Goal: Find specific page/section: Find specific page/section

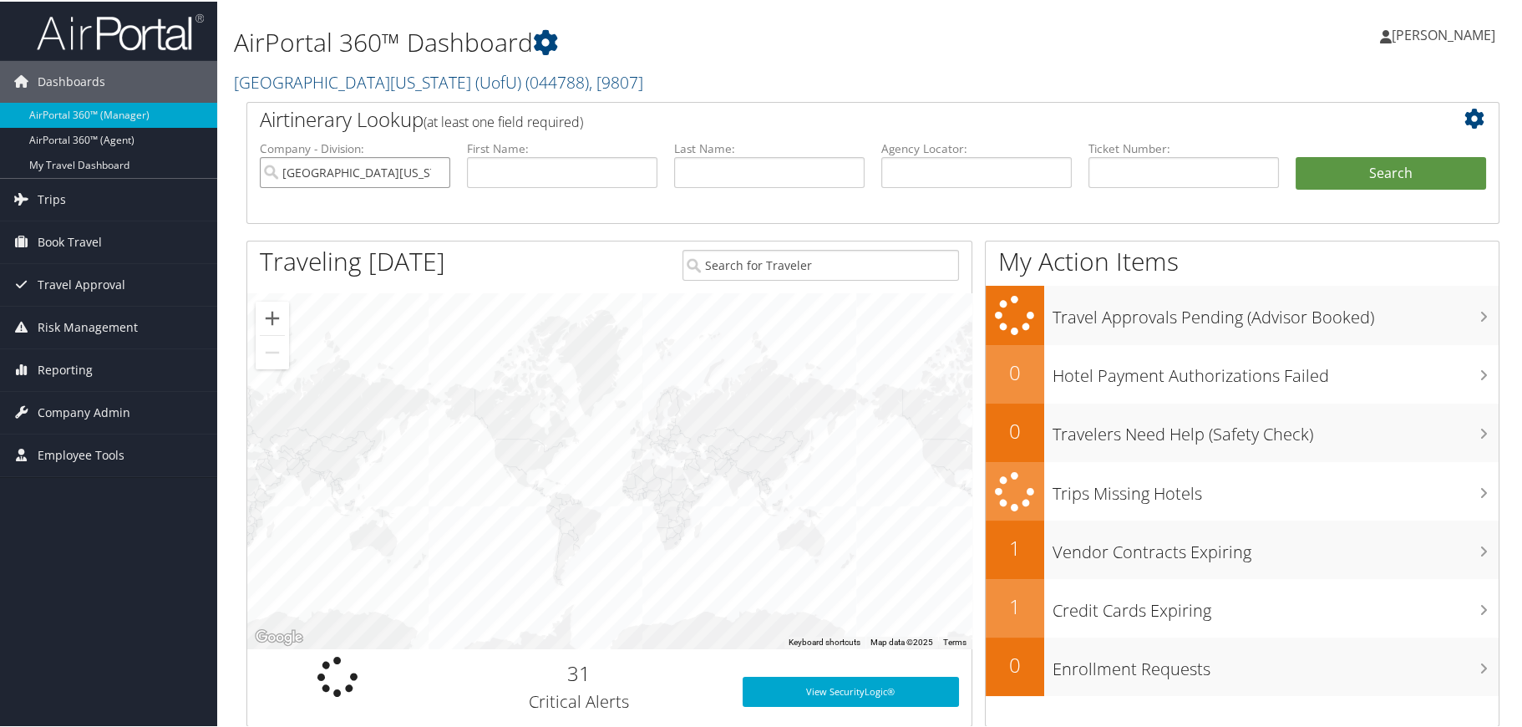
click at [435, 173] on input "[GEOGRAPHIC_DATA][US_STATE] (UofU)" at bounding box center [355, 170] width 190 height 31
click at [431, 173] on input "search" at bounding box center [355, 170] width 190 height 31
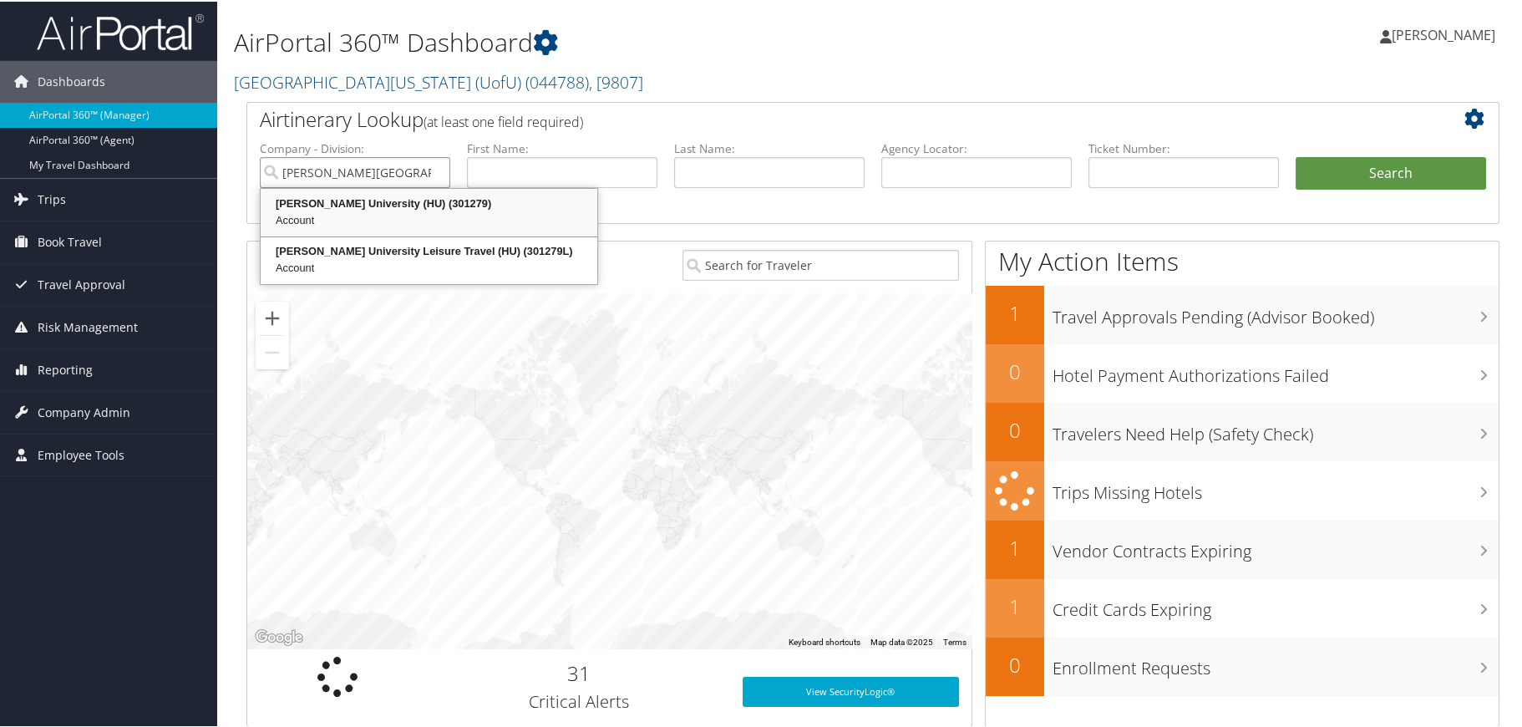
click at [428, 206] on div "Howard University (HU) (301279)" at bounding box center [429, 202] width 332 height 17
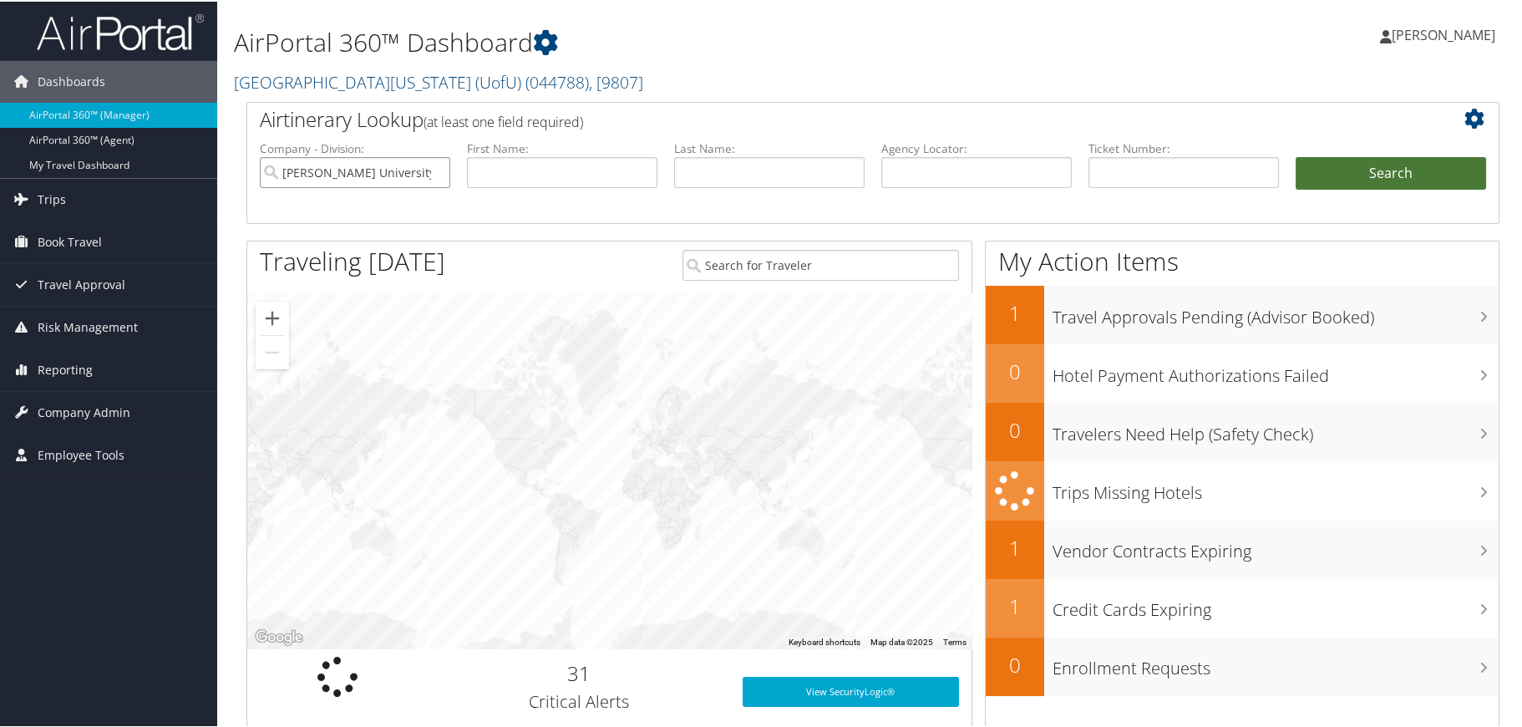
type input "[PERSON_NAME] University (HU)"
click at [1404, 170] on button "Search" at bounding box center [1390, 171] width 190 height 33
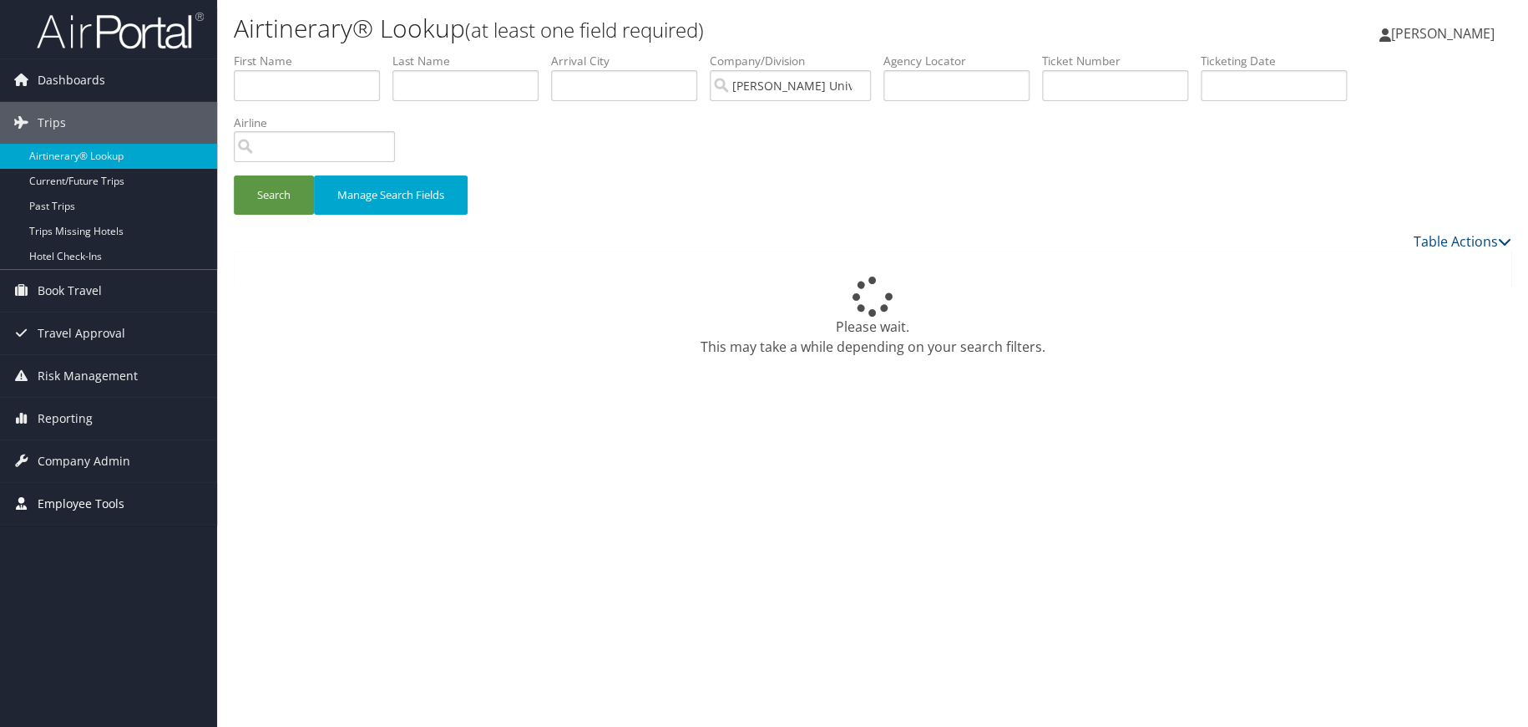
click at [80, 499] on span "Employee Tools" at bounding box center [81, 504] width 87 height 42
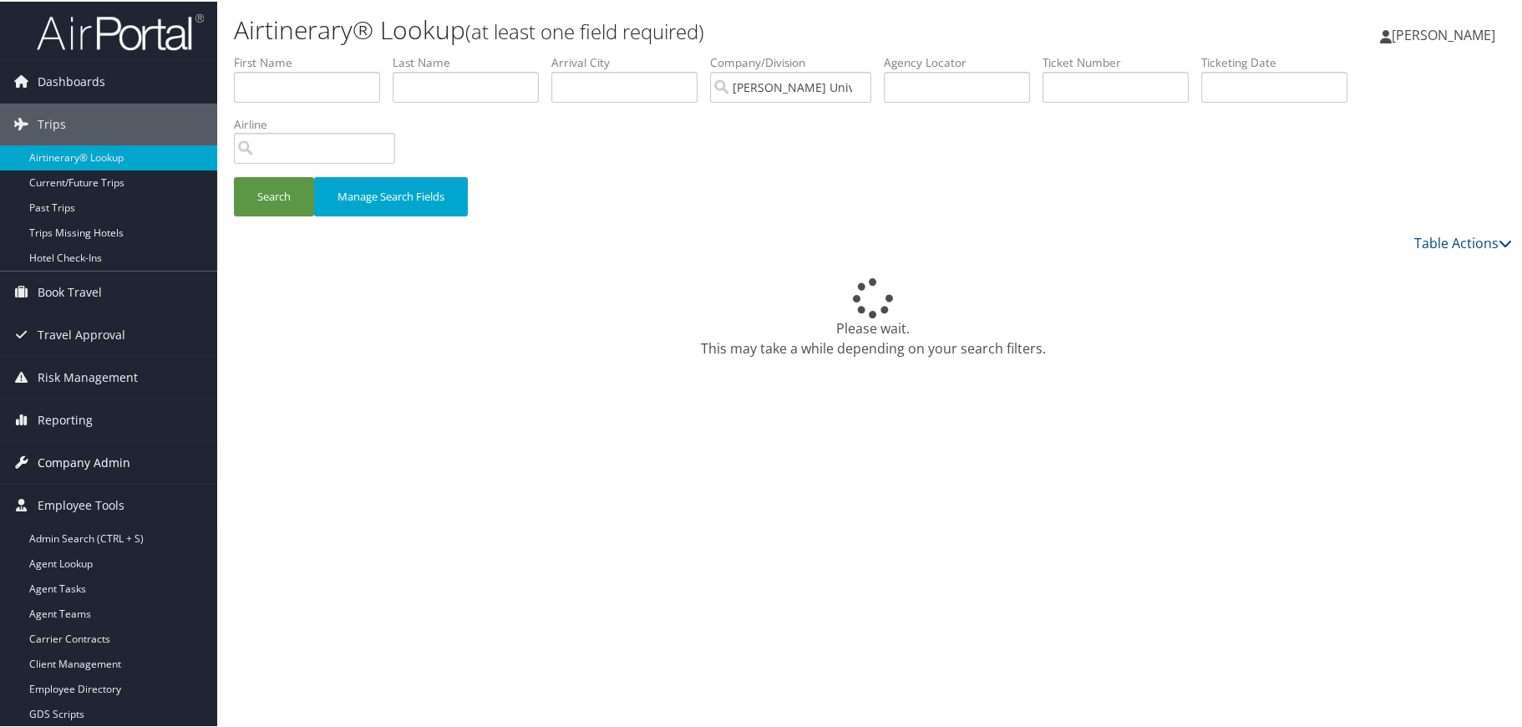
click at [82, 465] on span "Company Admin" at bounding box center [84, 461] width 93 height 42
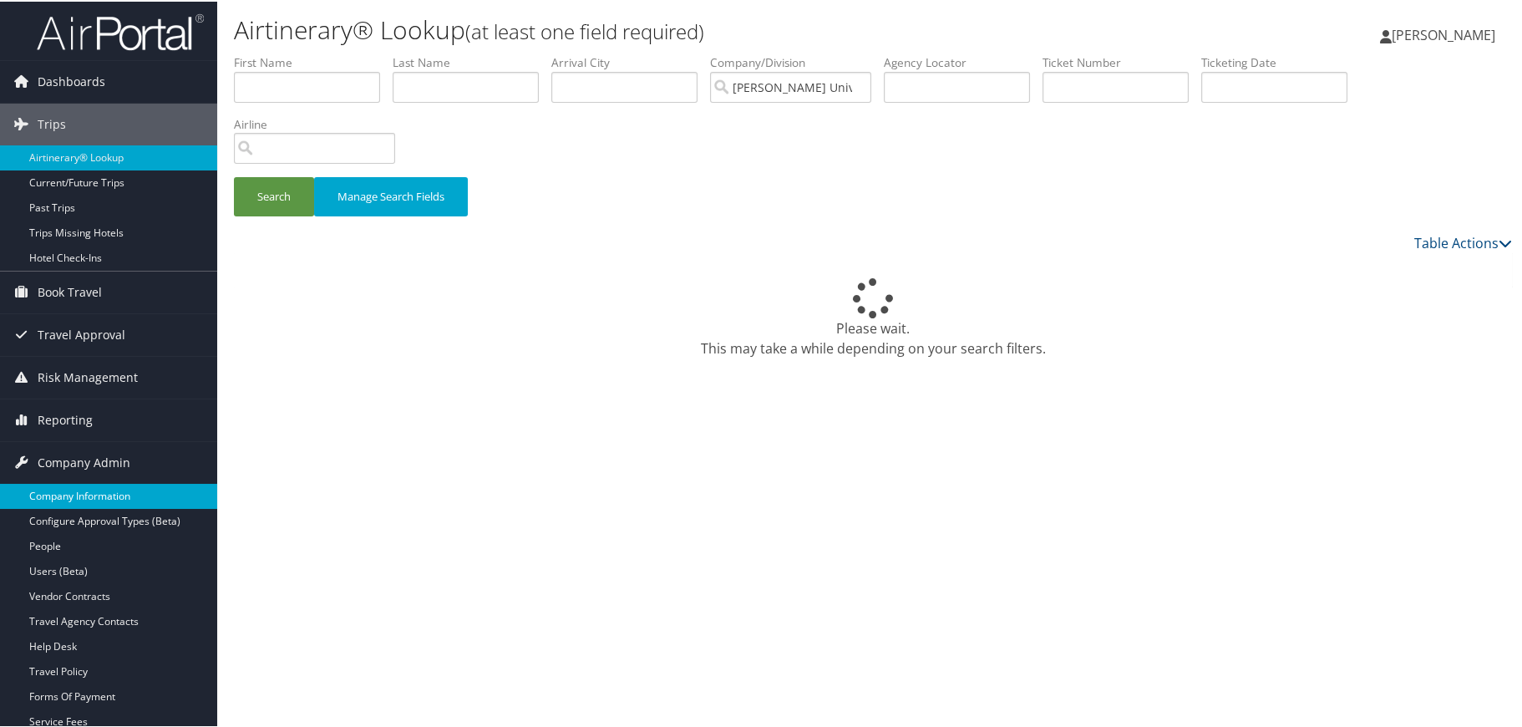
click at [89, 488] on link "Company Information" at bounding box center [108, 494] width 217 height 25
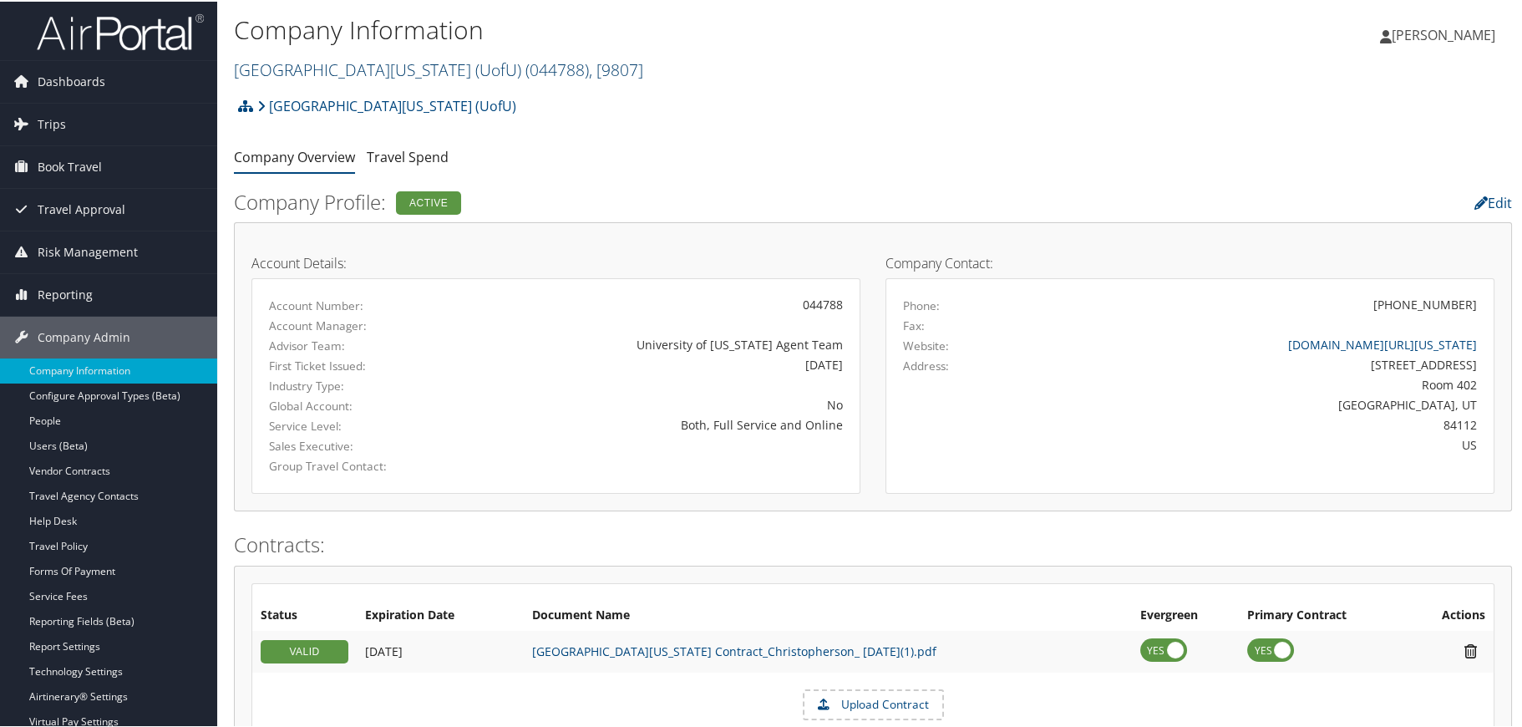
click at [525, 68] on span "( 044788 )" at bounding box center [556, 68] width 63 height 23
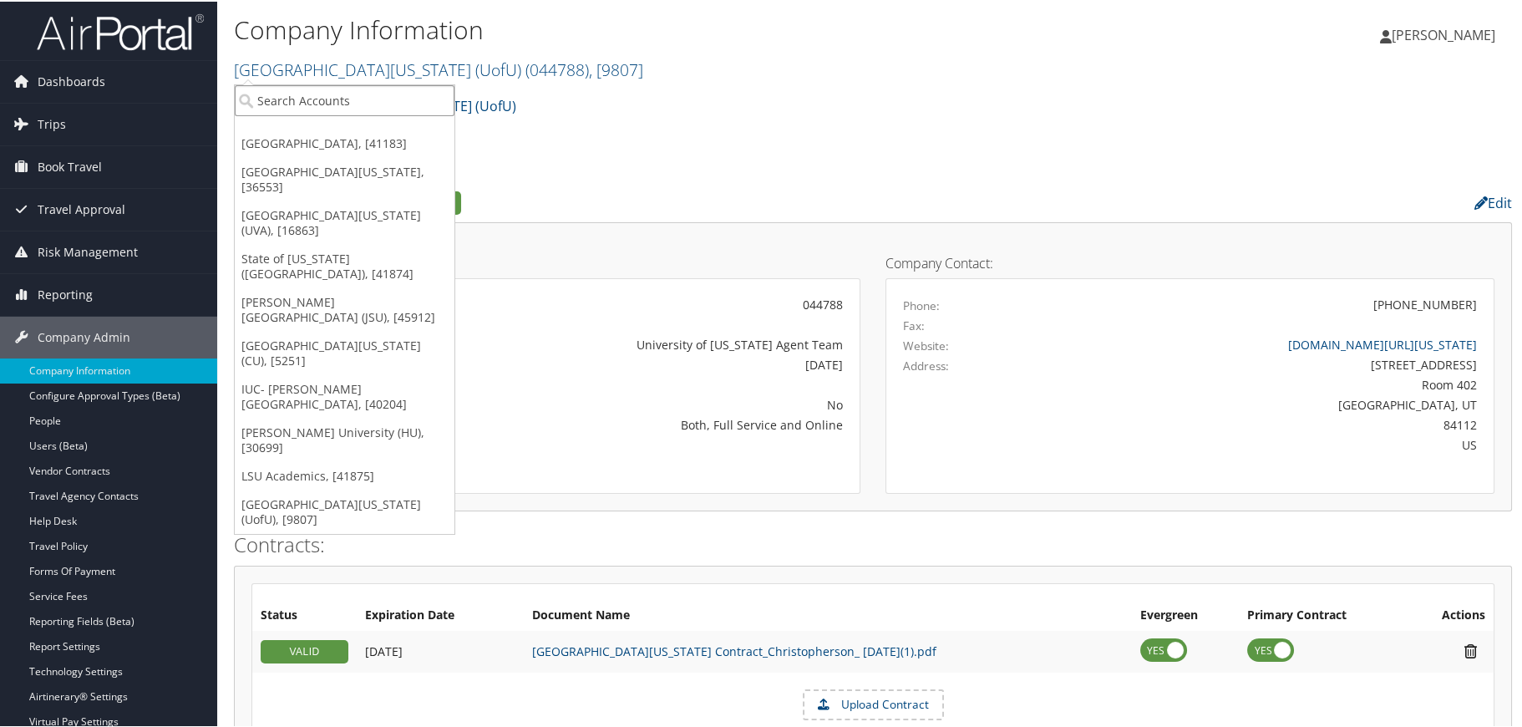
click at [361, 111] on input "search" at bounding box center [345, 99] width 220 height 31
type input "[PERSON_NAME]"
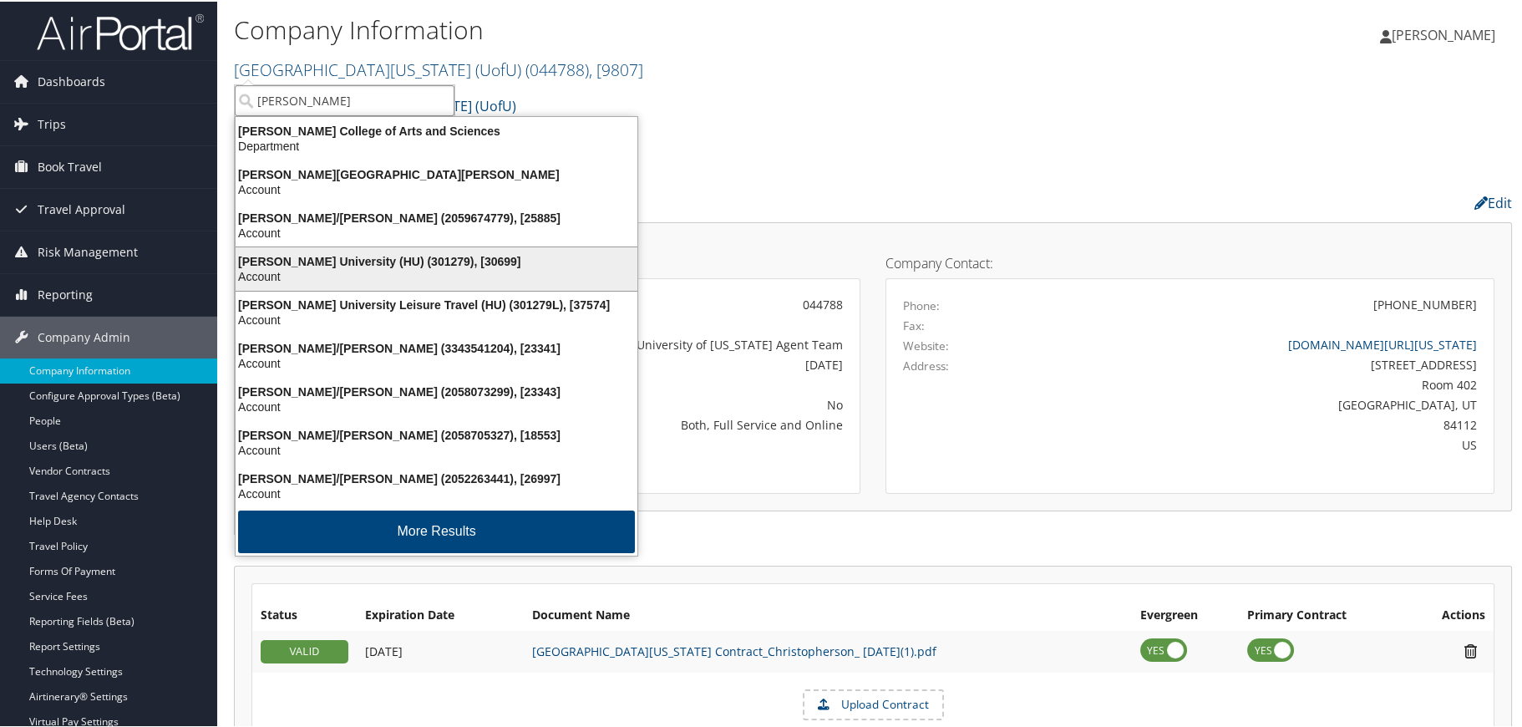
click at [343, 273] on div "Account" at bounding box center [437, 274] width 422 height 15
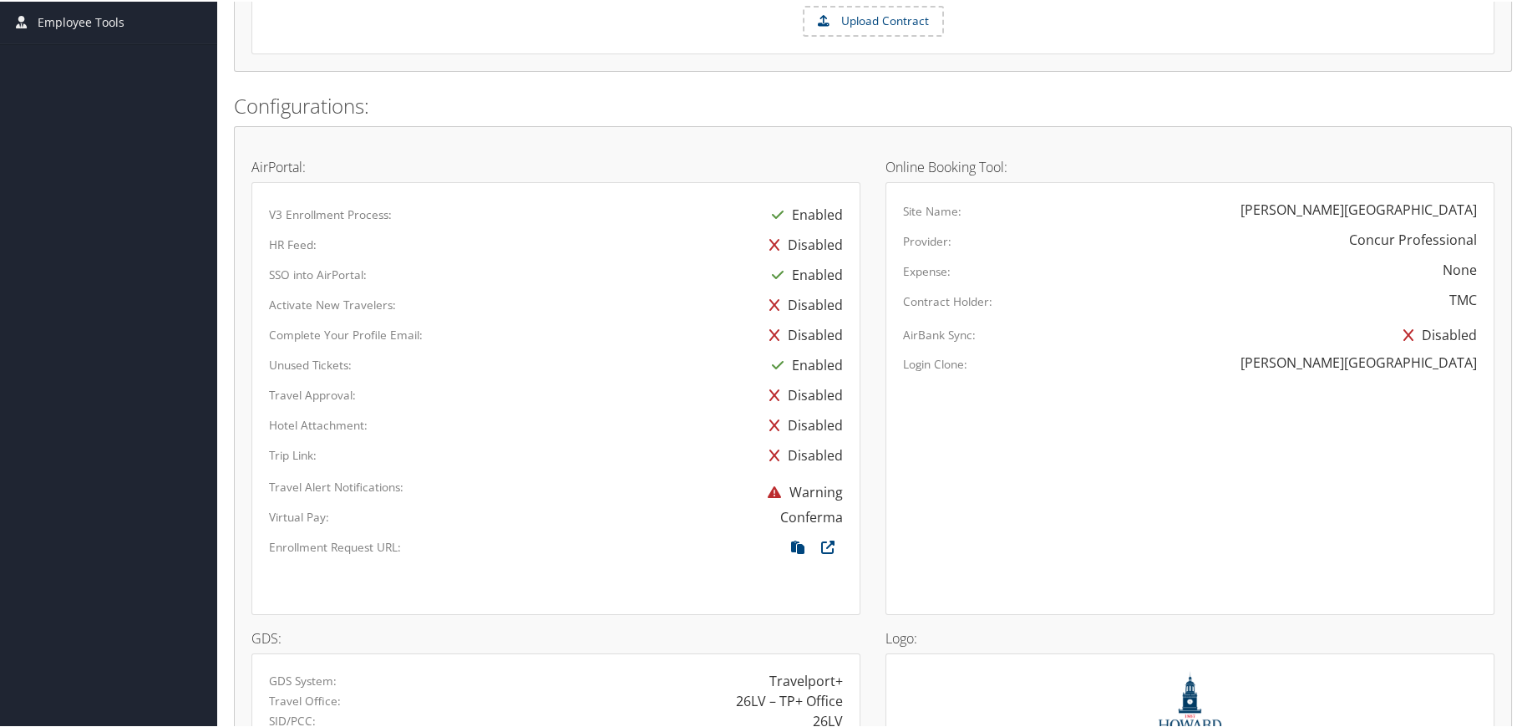
scroll to position [835, 0]
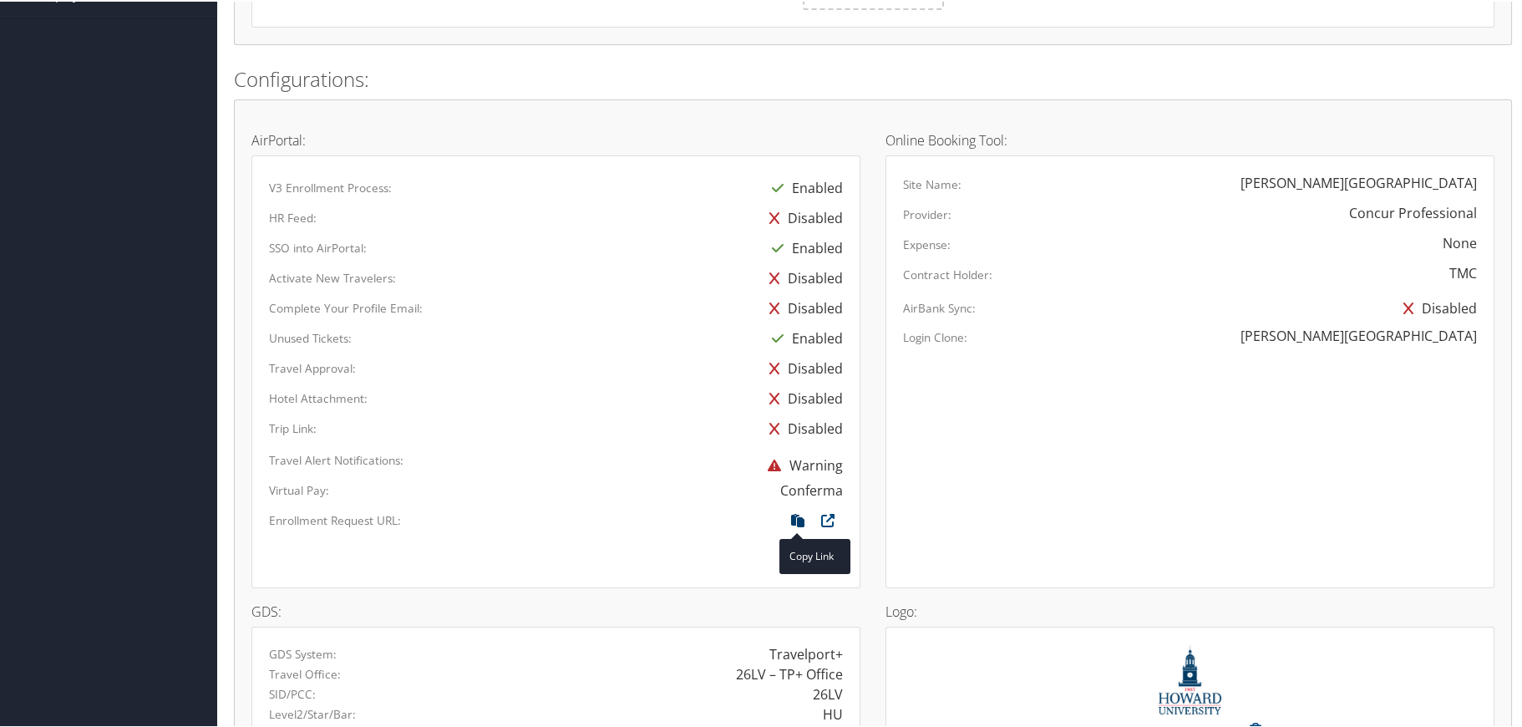
click at [799, 520] on icon at bounding box center [798, 523] width 30 height 22
